Goal: Navigation & Orientation: Find specific page/section

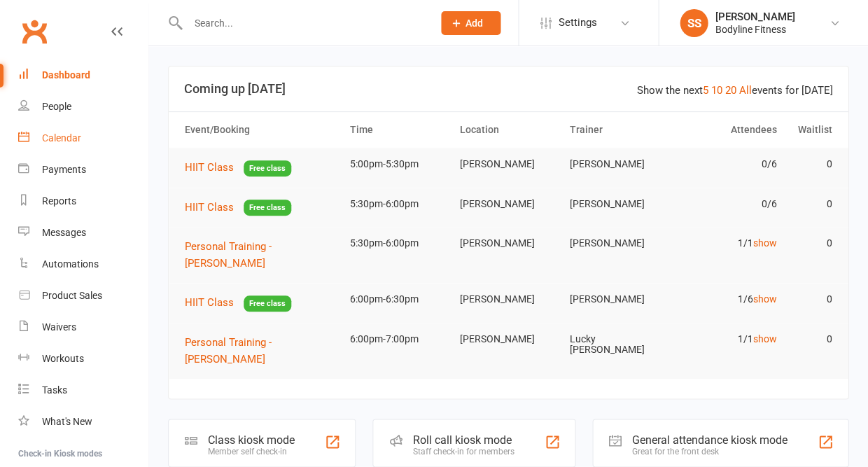
click at [56, 135] on div "Calendar" at bounding box center [61, 137] width 39 height 11
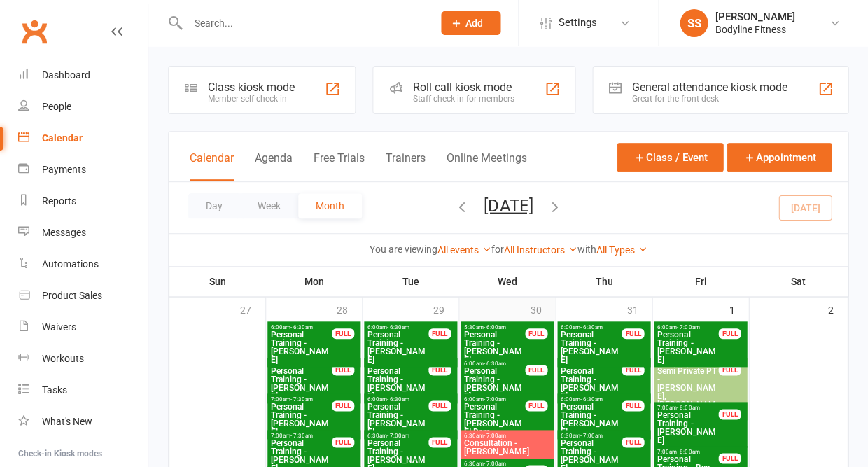
scroll to position [25, 0]
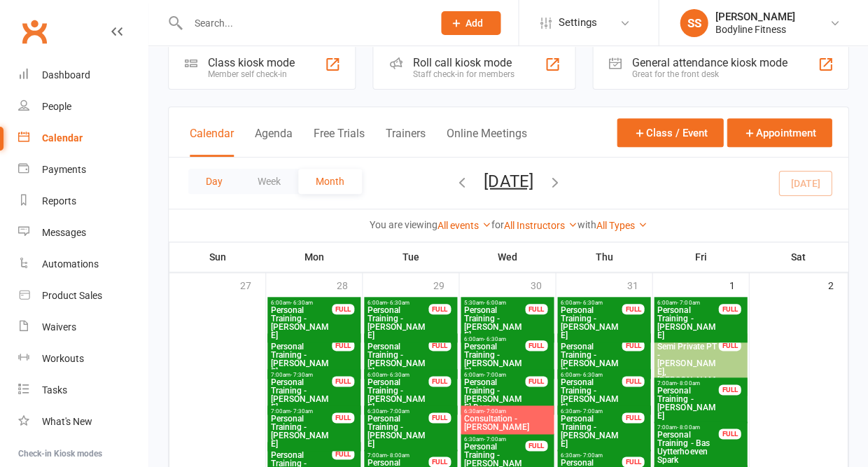
click at [218, 186] on button "Day" at bounding box center [214, 181] width 52 height 25
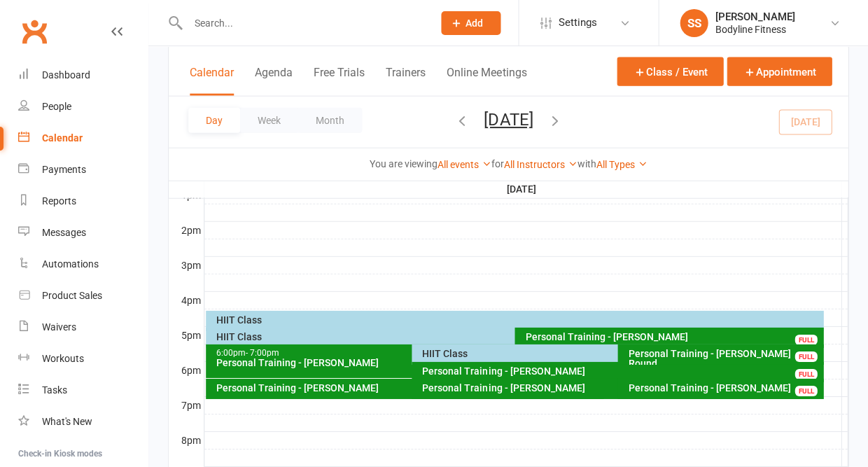
scroll to position [182, 0]
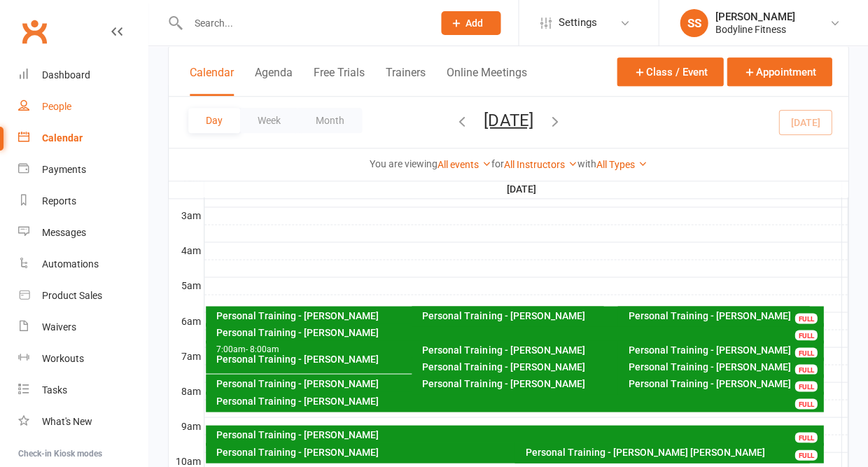
click at [57, 103] on div "People" at bounding box center [56, 106] width 29 height 11
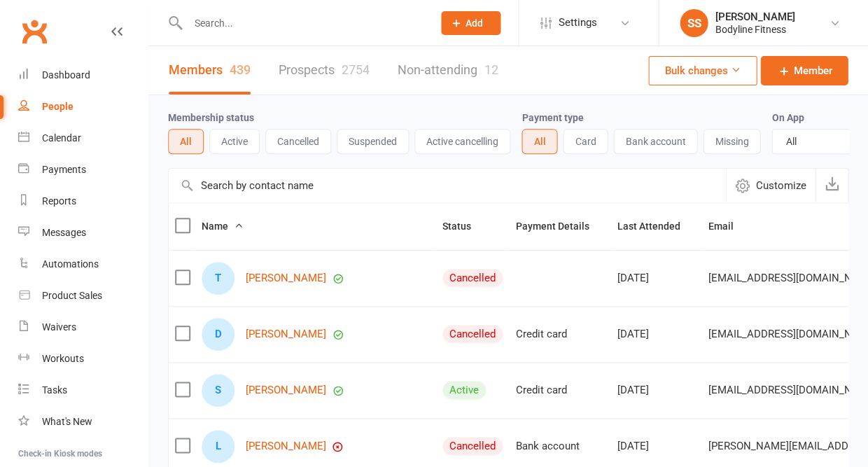
click at [65, 104] on div "People" at bounding box center [58, 106] width 32 height 11
click at [81, 141] on link "Calendar" at bounding box center [83, 139] width 130 height 32
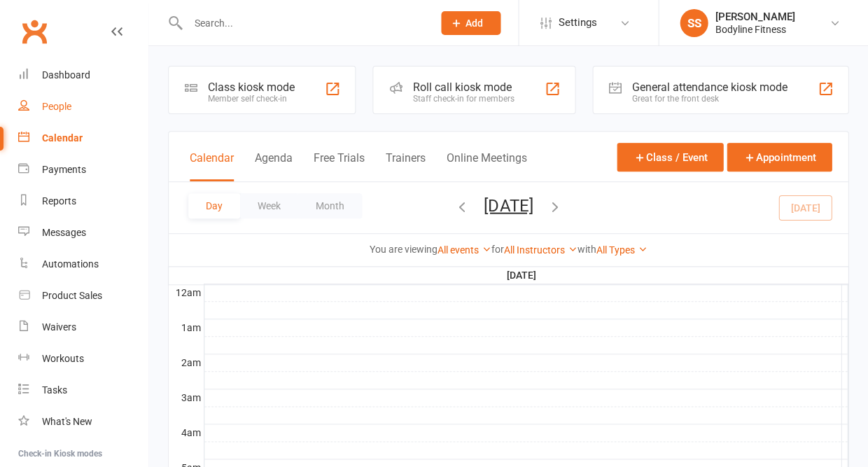
click at [51, 109] on div "People" at bounding box center [56, 106] width 29 height 11
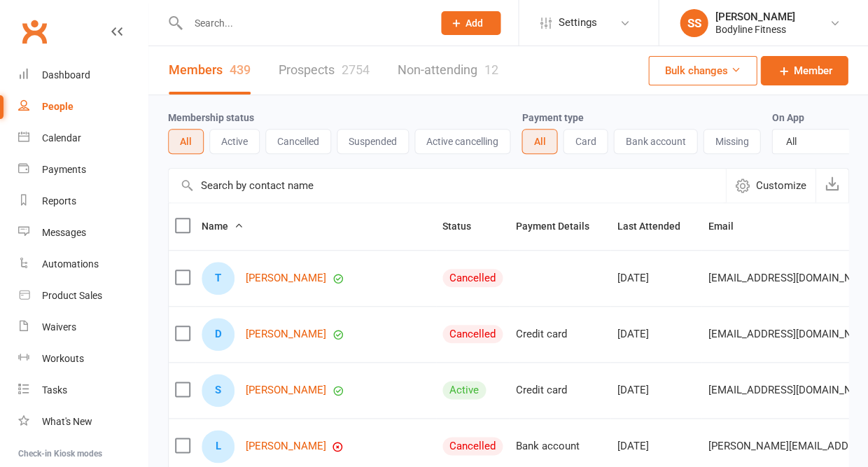
click at [333, 83] on link "Prospects 2754" at bounding box center [324, 70] width 91 height 48
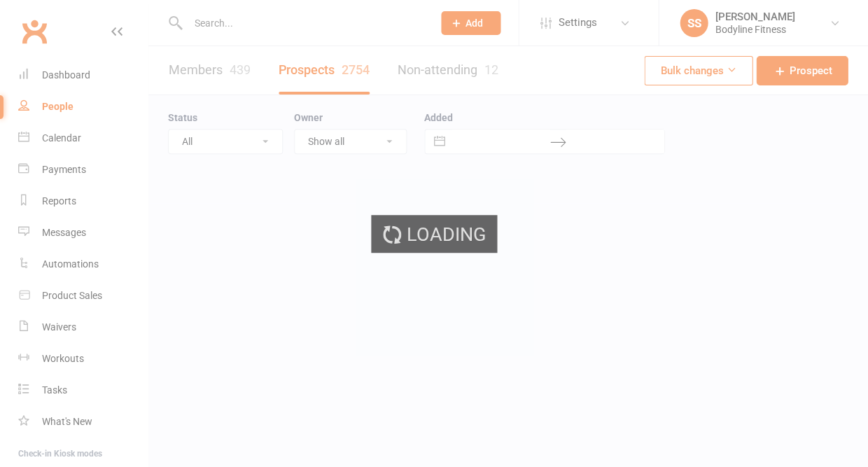
select select "50"
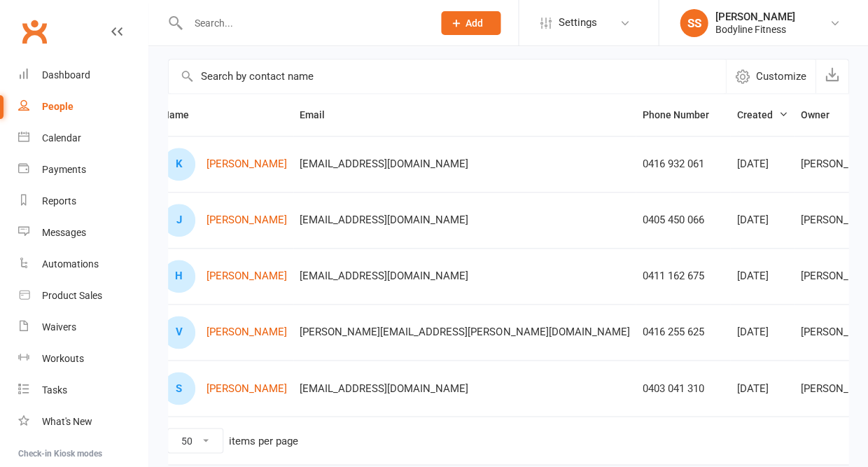
scroll to position [110, 0]
click at [62, 106] on div "People" at bounding box center [58, 106] width 32 height 11
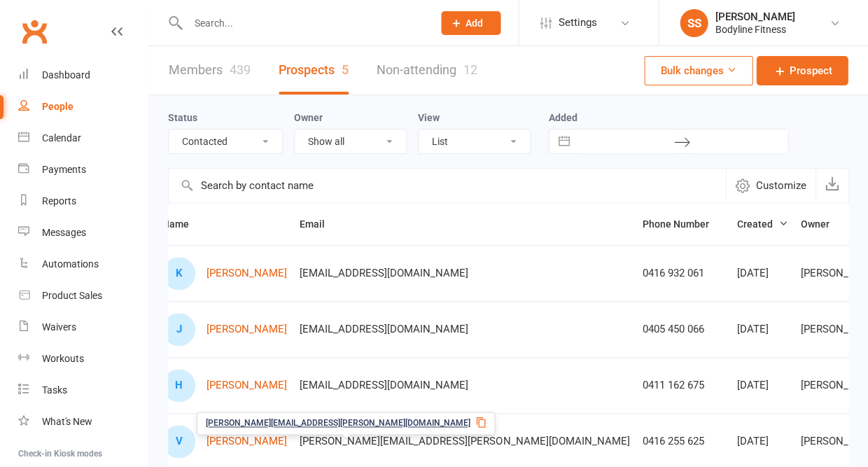
scroll to position [0, 0]
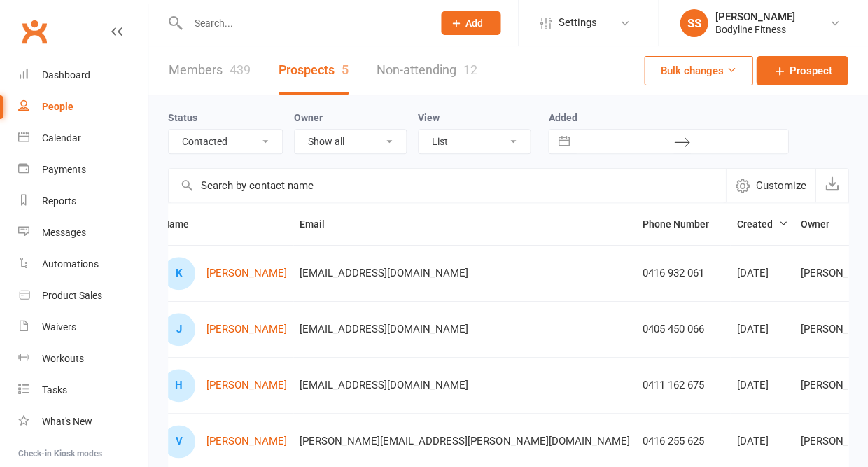
select select "New Lead"
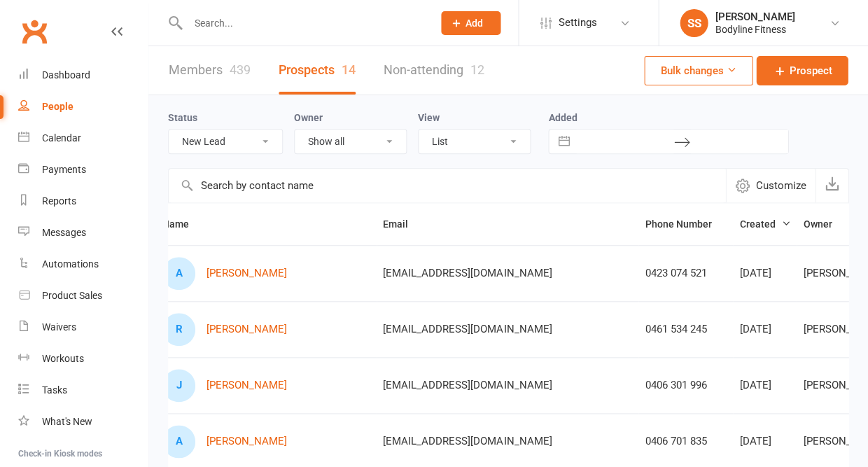
scroll to position [144, 0]
